Goal: Transaction & Acquisition: Download file/media

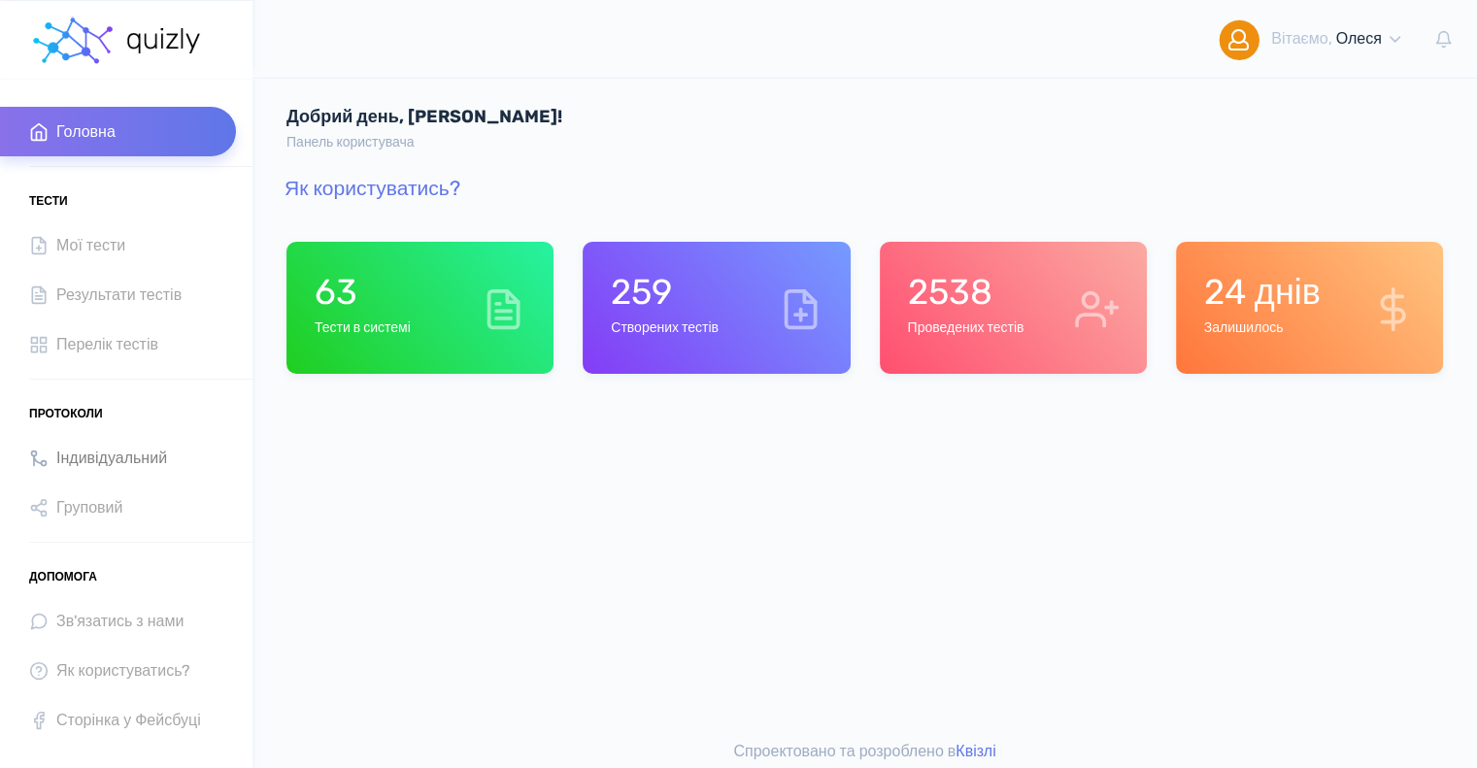
click at [76, 459] on span "Індивідуальний" at bounding box center [111, 458] width 111 height 26
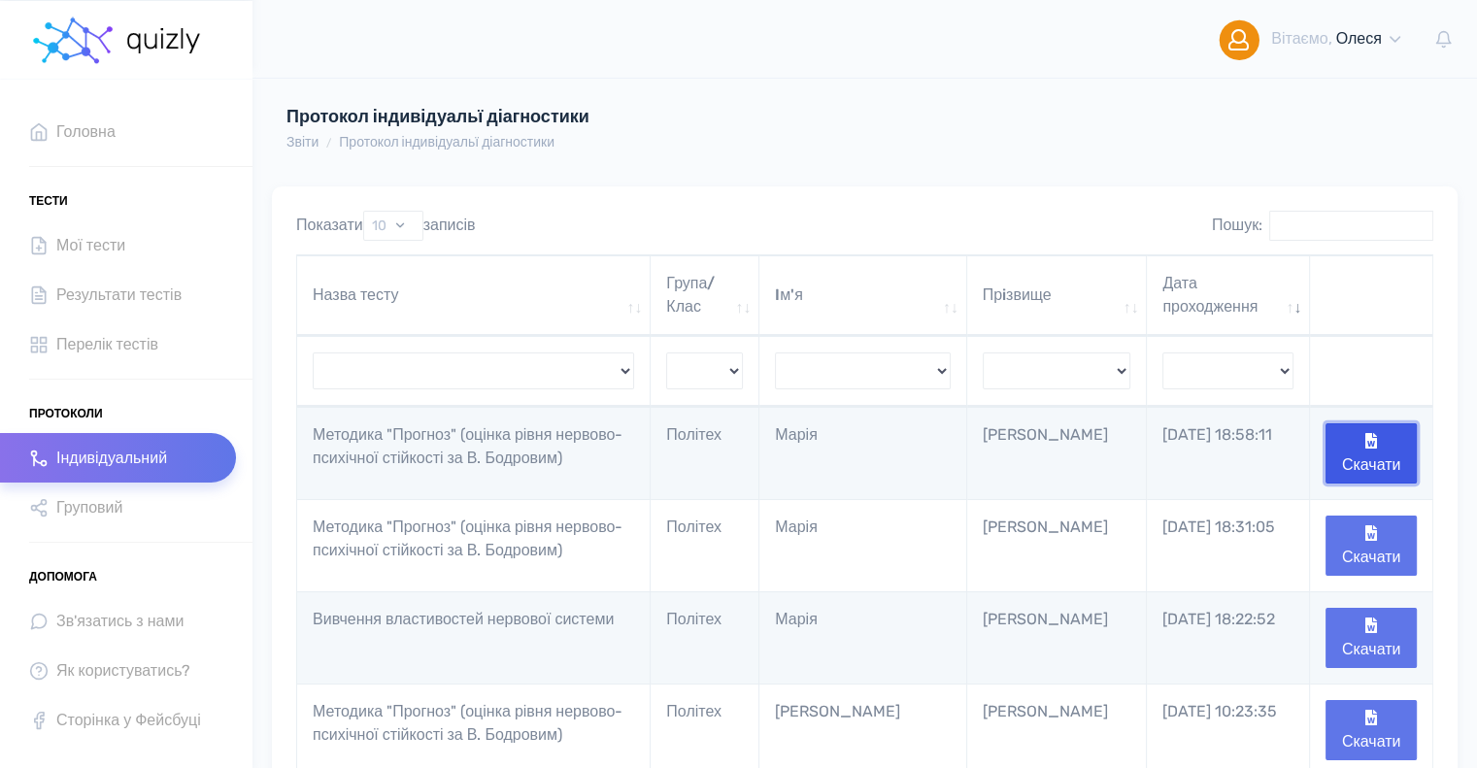
click at [1396, 442] on button "Скачати" at bounding box center [1371, 453] width 91 height 60
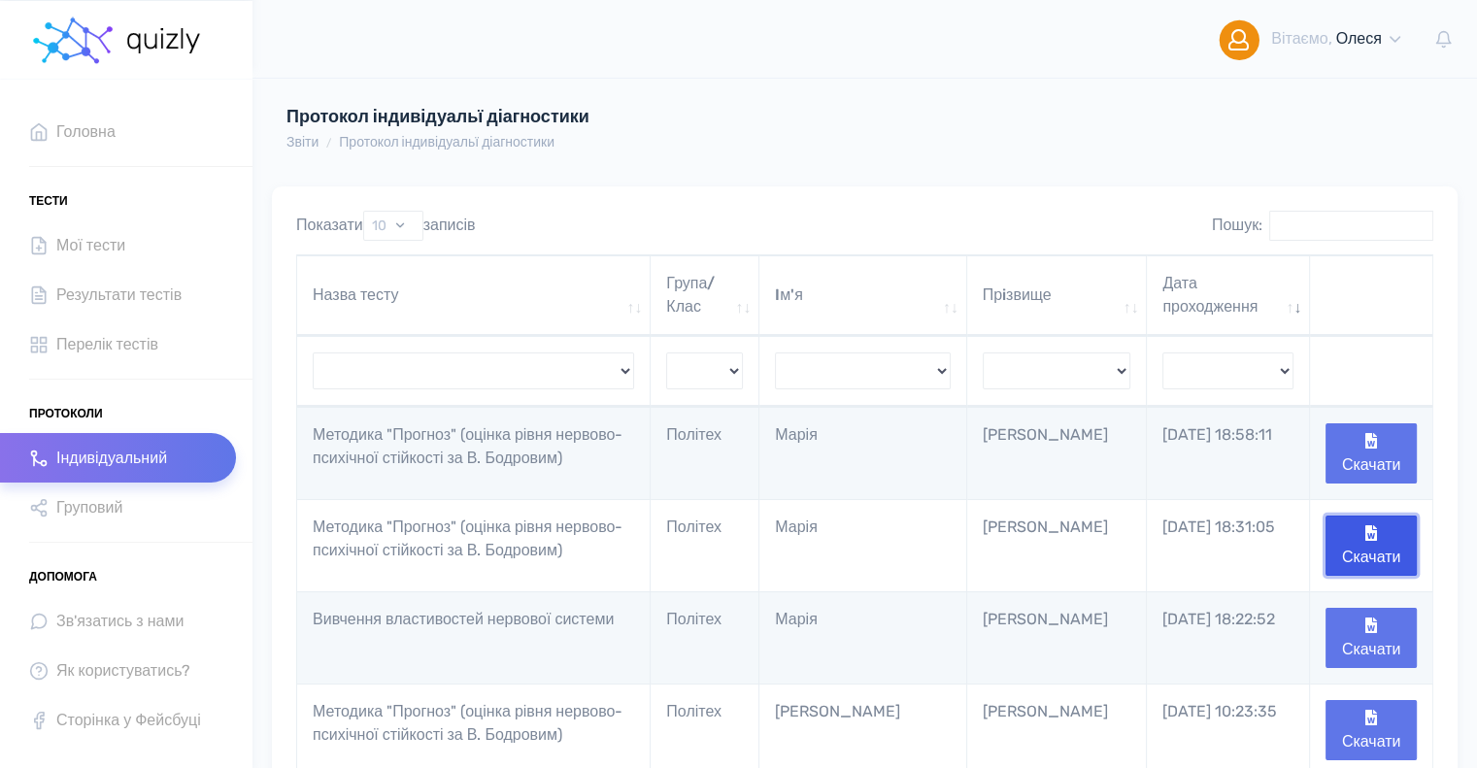
click at [1372, 557] on button "Скачати" at bounding box center [1371, 546] width 91 height 60
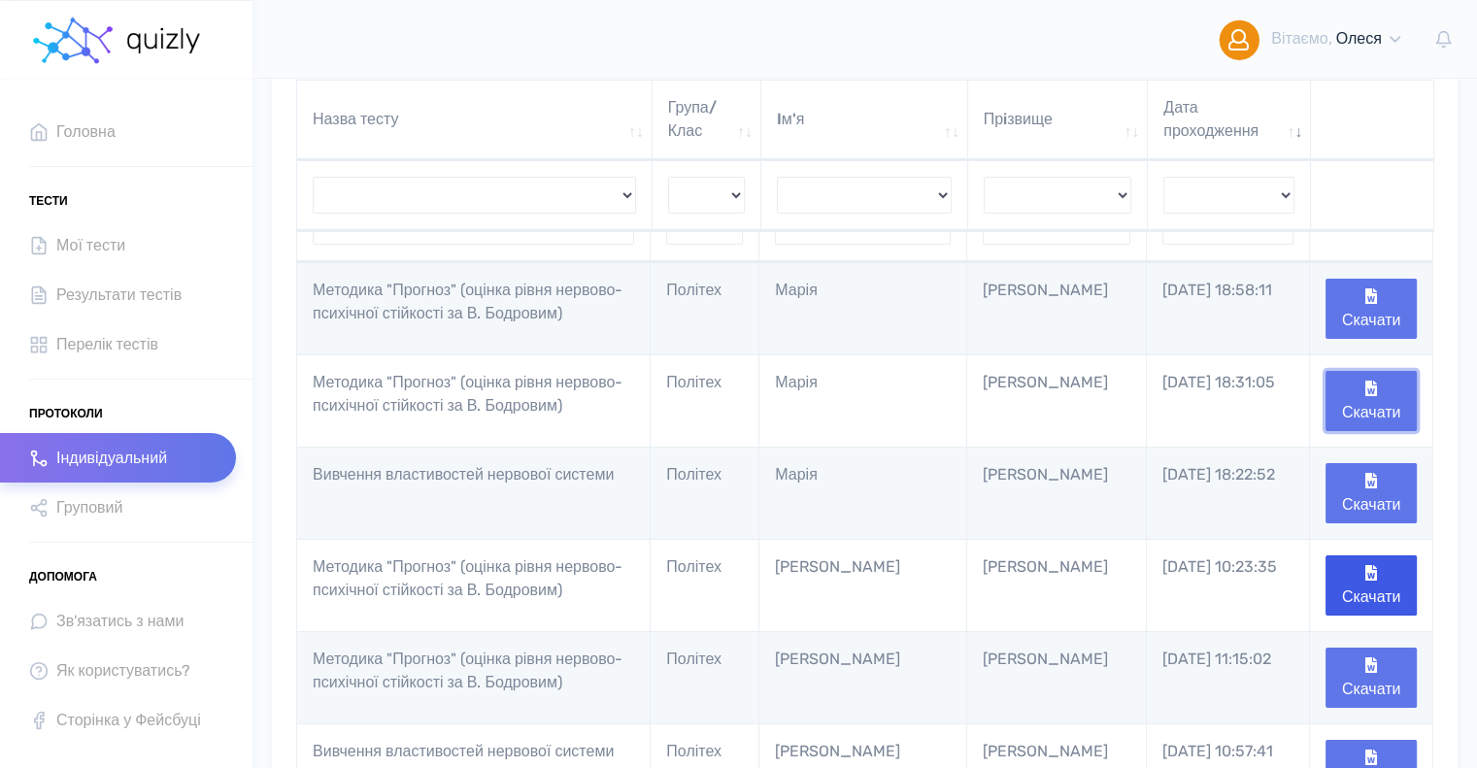
scroll to position [194, 0]
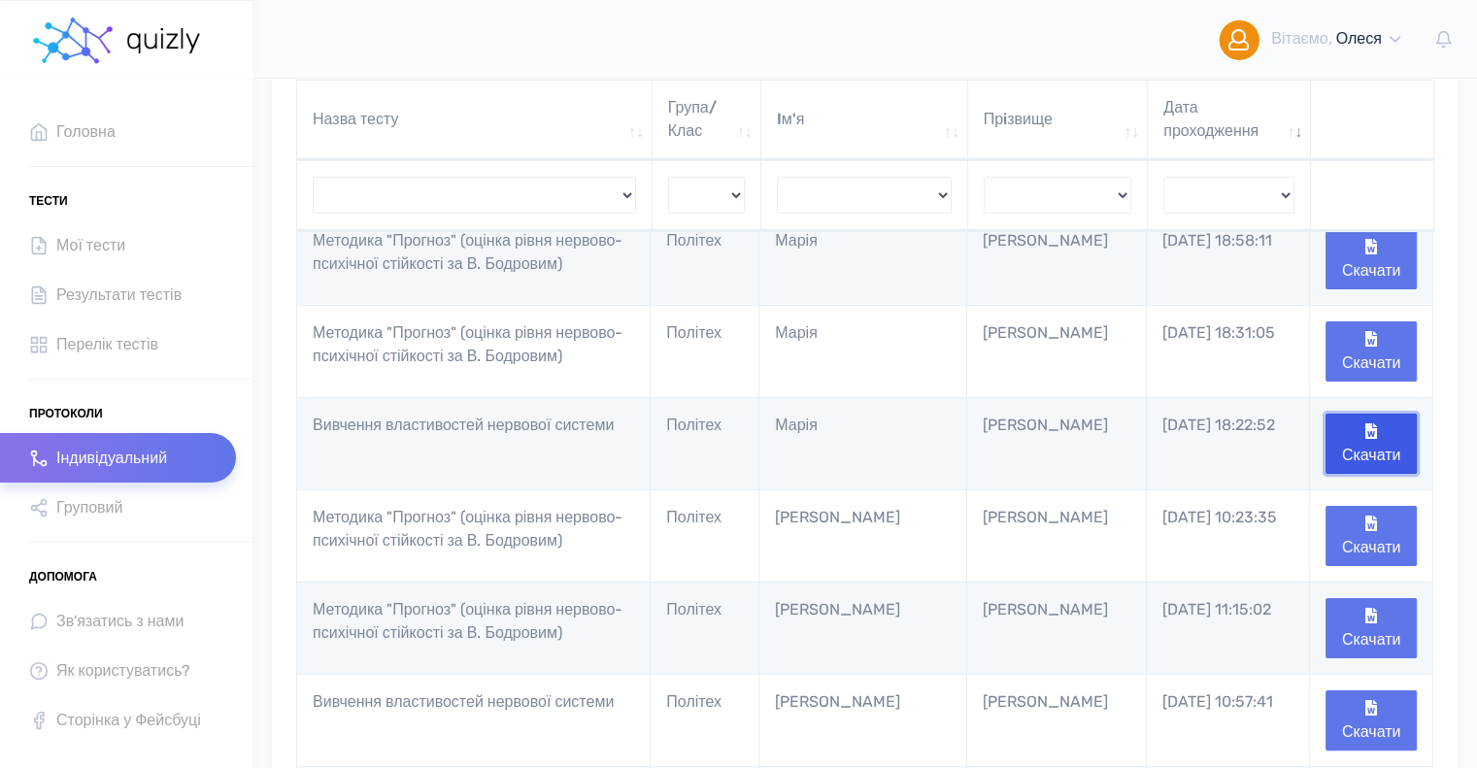
click at [1368, 461] on button "Скачати" at bounding box center [1371, 444] width 91 height 60
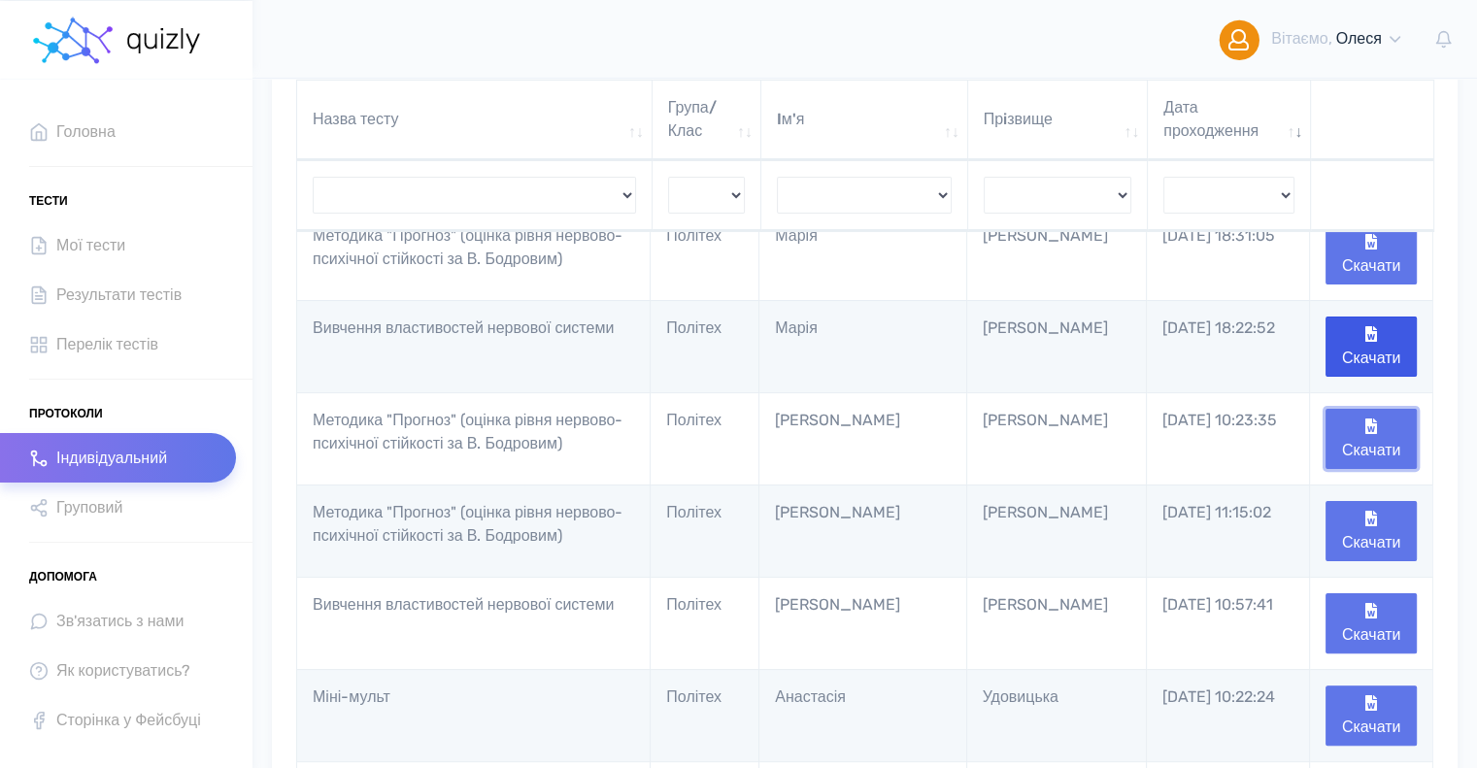
click at [1368, 461] on button "Скачати" at bounding box center [1371, 439] width 91 height 60
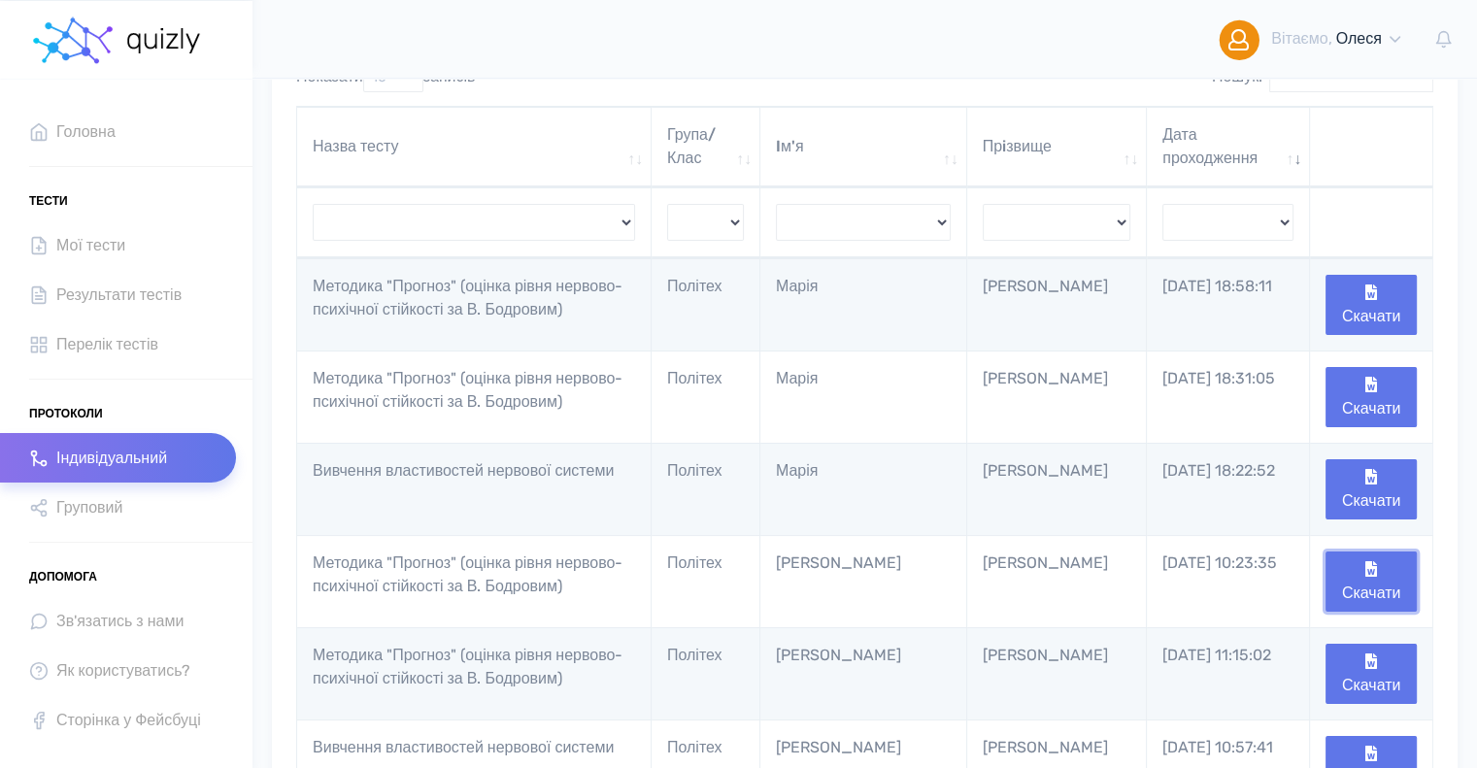
scroll to position [194, 0]
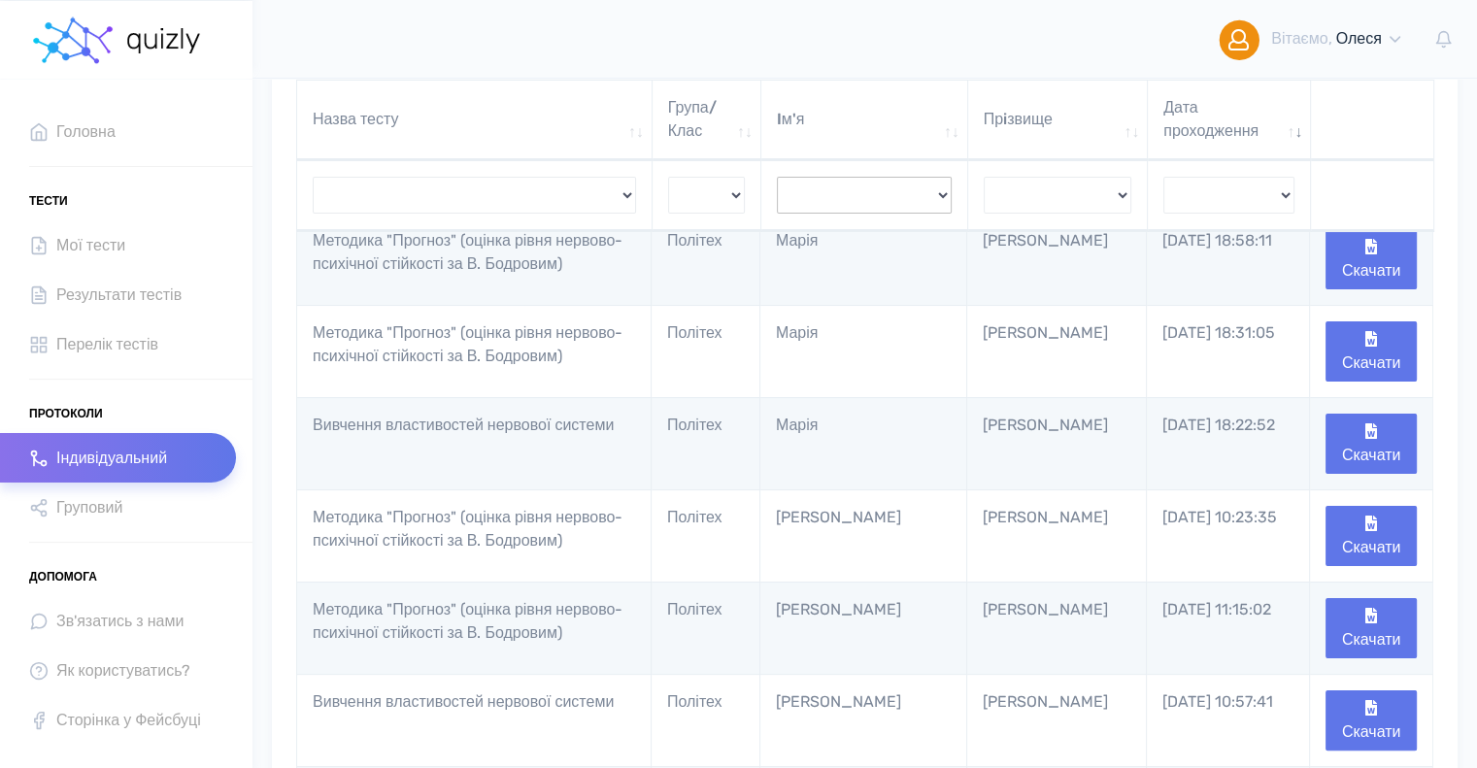
click at [878, 199] on select "[PERSON_NAME] [PERSON_NAME] Й [PERSON_NAME] [PERSON_NAME] [PERSON_NAME] [PERSON…" at bounding box center [864, 195] width 175 height 37
click at [1003, 188] on select "[PERSON_NAME] Й [PERSON_NAME] [PERSON_NAME] [PERSON_NAME] [PERSON_NAME] [PERSON…" at bounding box center [1058, 195] width 148 height 37
click at [1037, 188] on select "[PERSON_NAME] Й [PERSON_NAME] [PERSON_NAME] [PERSON_NAME] [PERSON_NAME] [PERSON…" at bounding box center [1058, 195] width 148 height 37
click at [1119, 192] on select "[PERSON_NAME] Й [PERSON_NAME] [PERSON_NAME] [PERSON_NAME] [PERSON_NAME] [PERSON…" at bounding box center [1058, 195] width 148 height 37
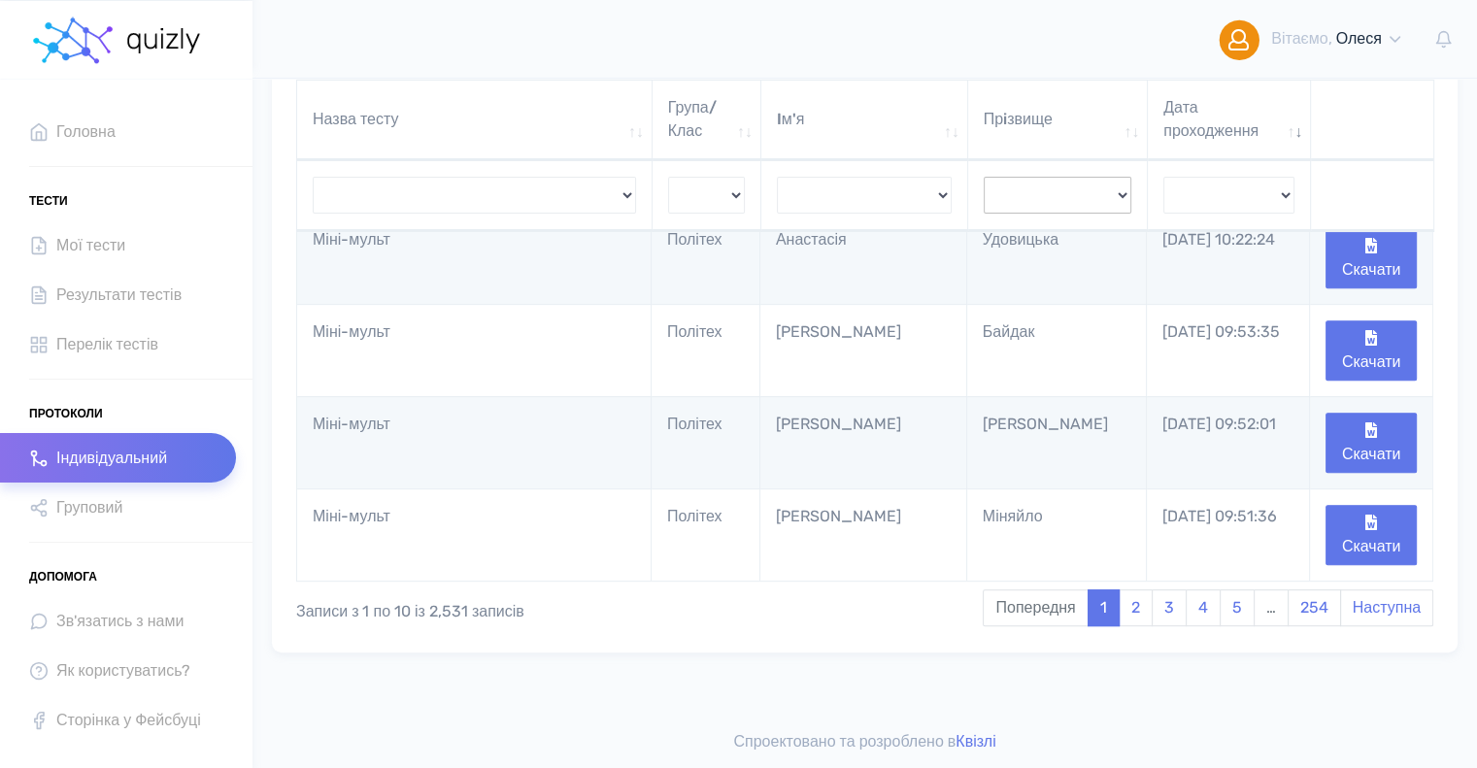
scroll to position [781, 0]
click at [1138, 611] on link "2" at bounding box center [1136, 607] width 34 height 37
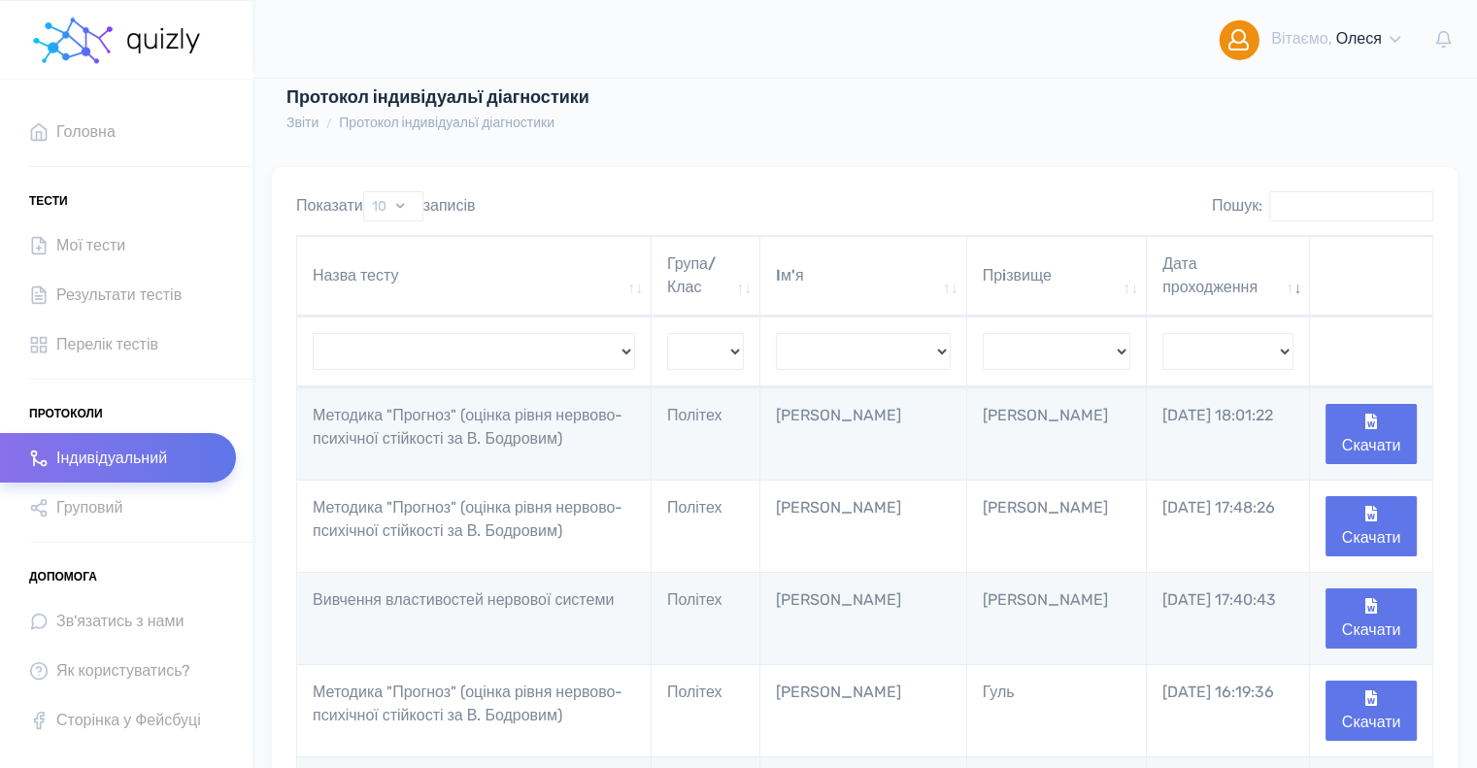
scroll to position [4, 0]
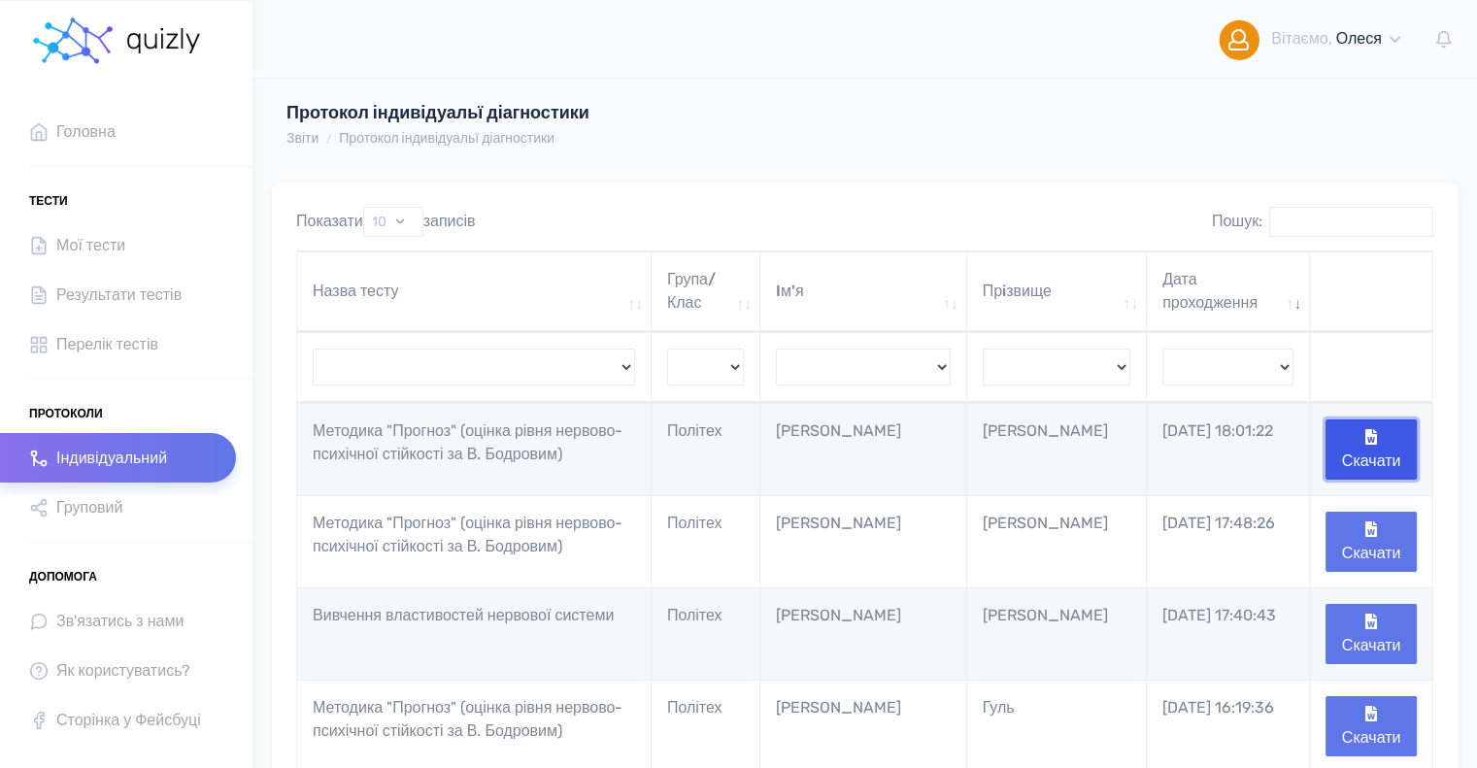
click at [1370, 446] on button "Скачати" at bounding box center [1371, 450] width 91 height 60
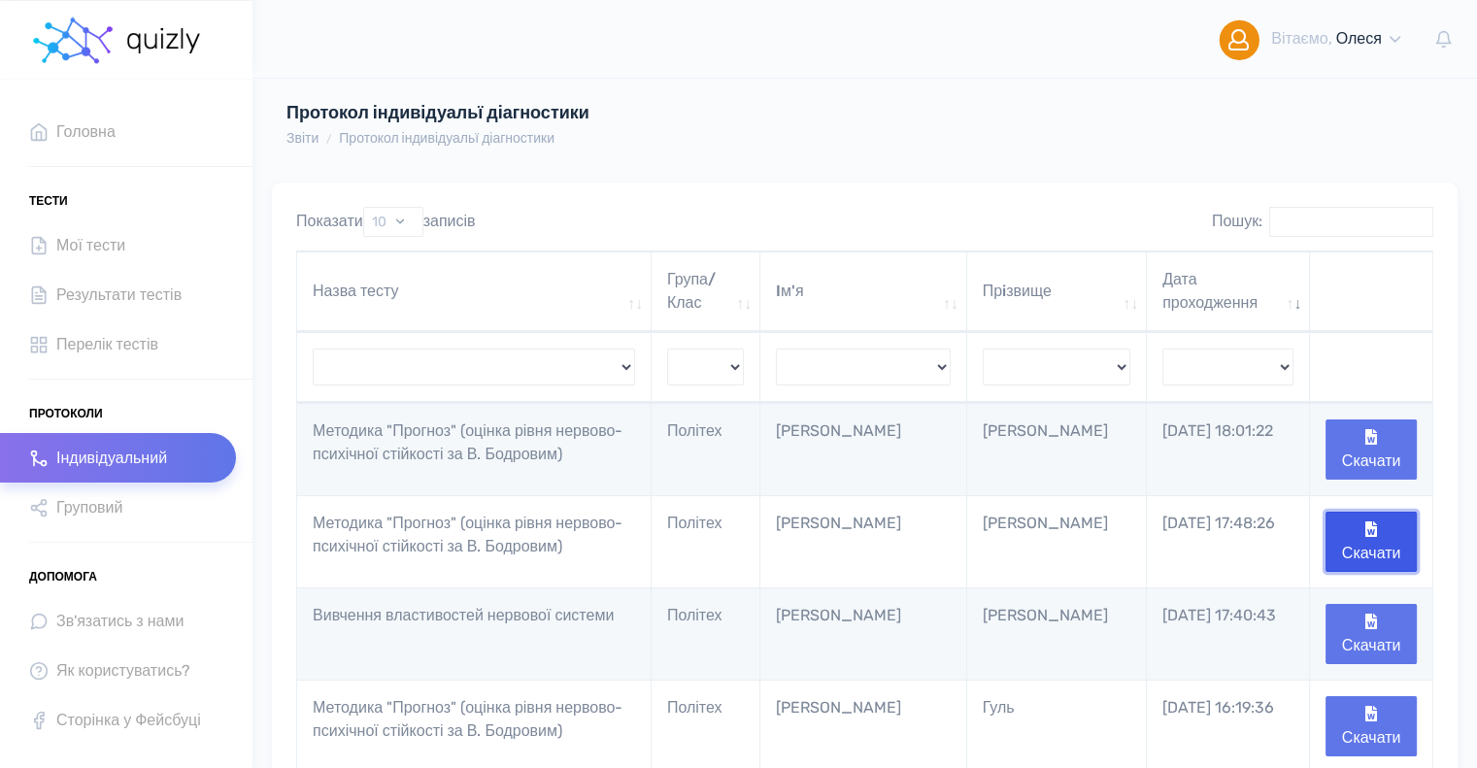
click at [1395, 544] on button "Скачати" at bounding box center [1371, 542] width 91 height 60
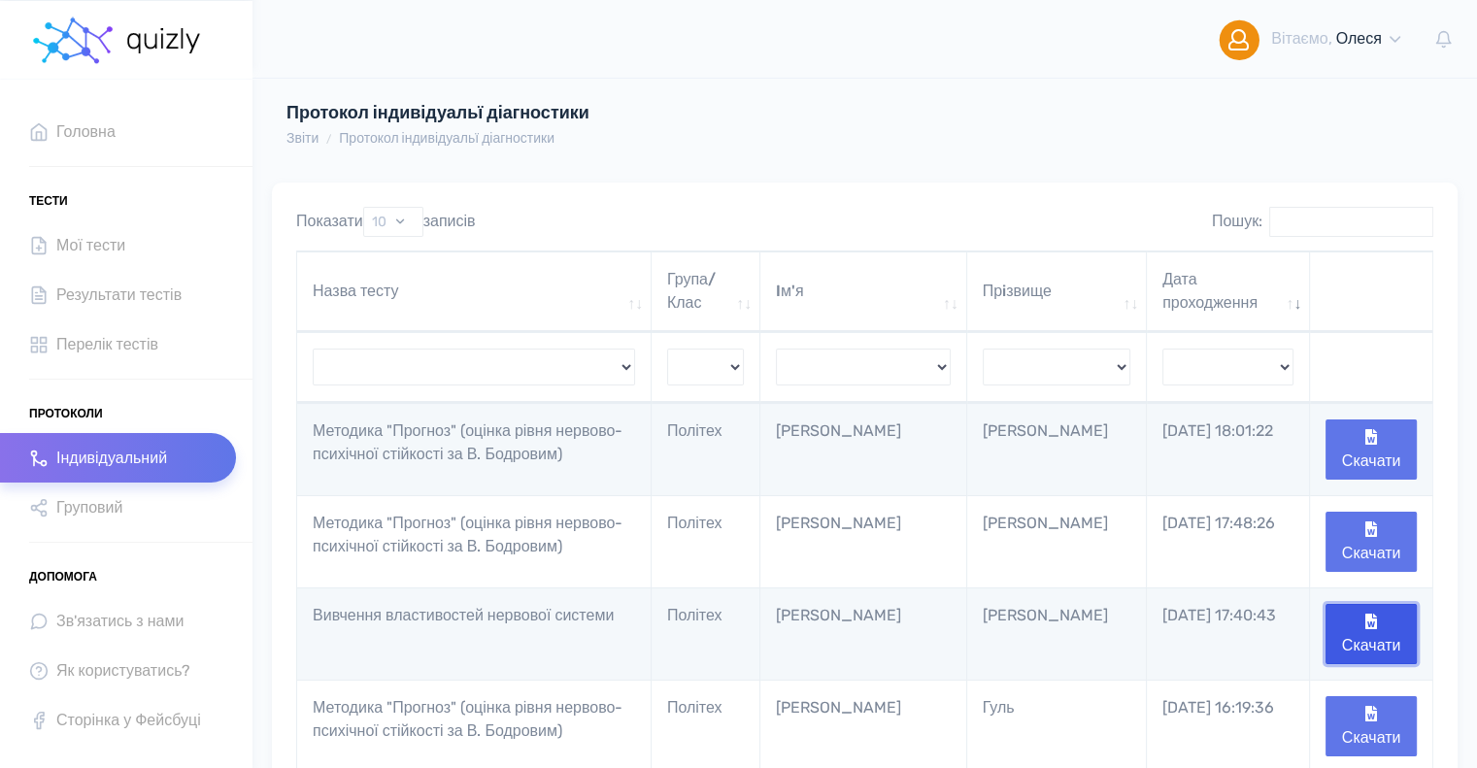
click at [1390, 654] on button "Скачати" at bounding box center [1371, 634] width 91 height 60
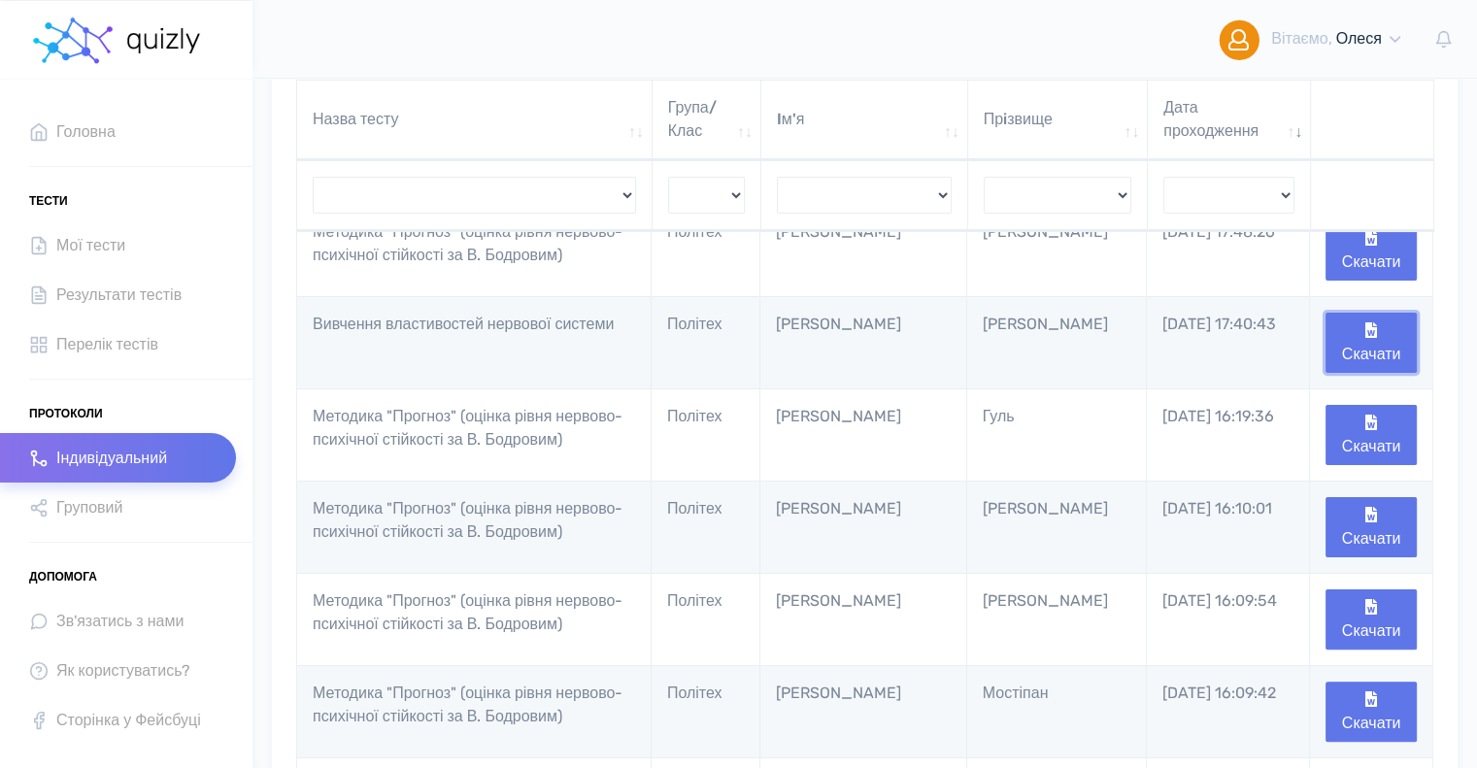
scroll to position [0, 0]
